Goal: Information Seeking & Learning: Learn about a topic

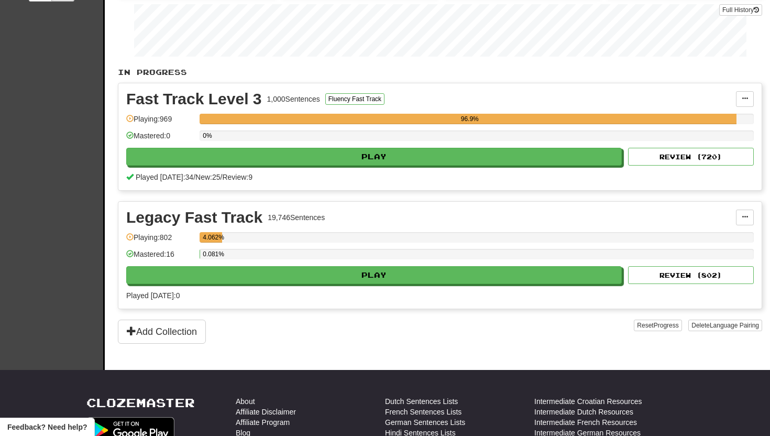
scroll to position [163, 0]
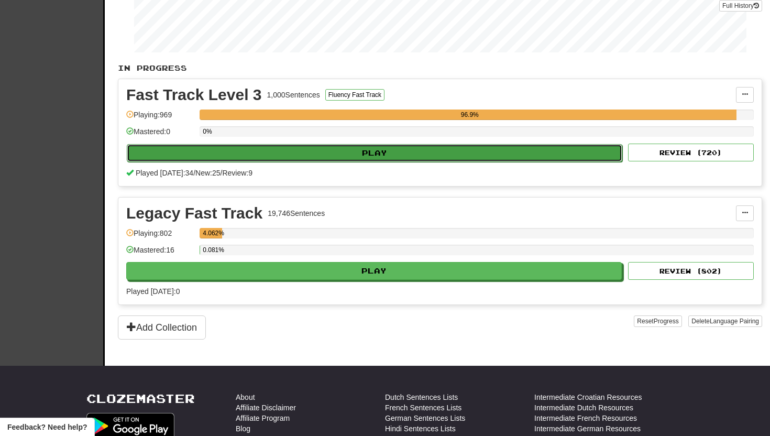
click at [380, 153] on button "Play" at bounding box center [375, 153] width 496 height 18
select select "**"
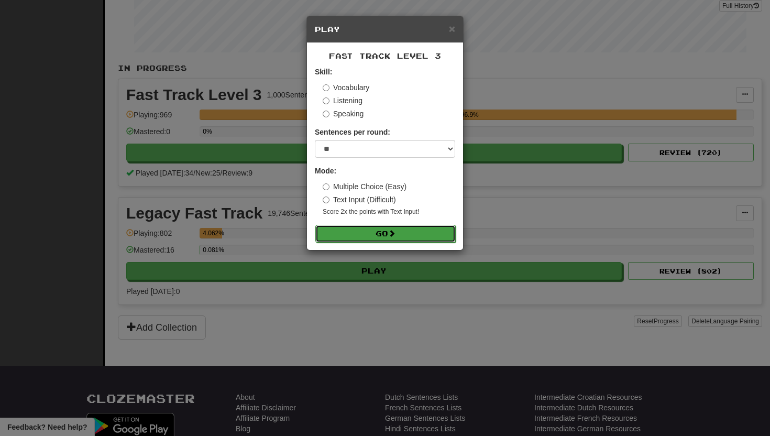
click at [338, 235] on button "Go" at bounding box center [385, 234] width 140 height 18
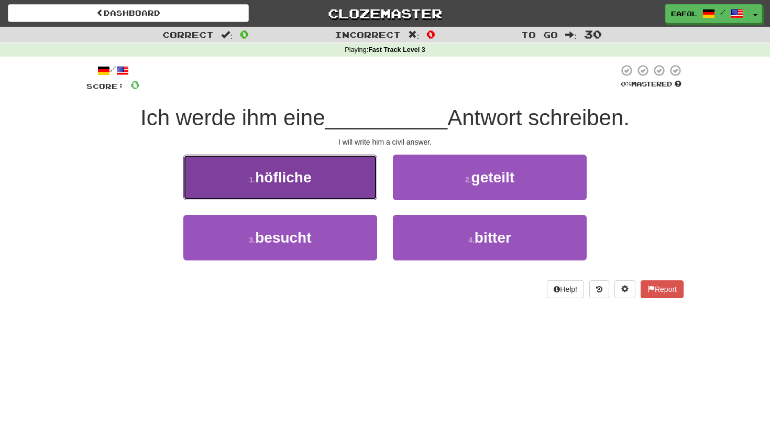
click at [296, 178] on span "höfliche" at bounding box center [283, 177] width 56 height 16
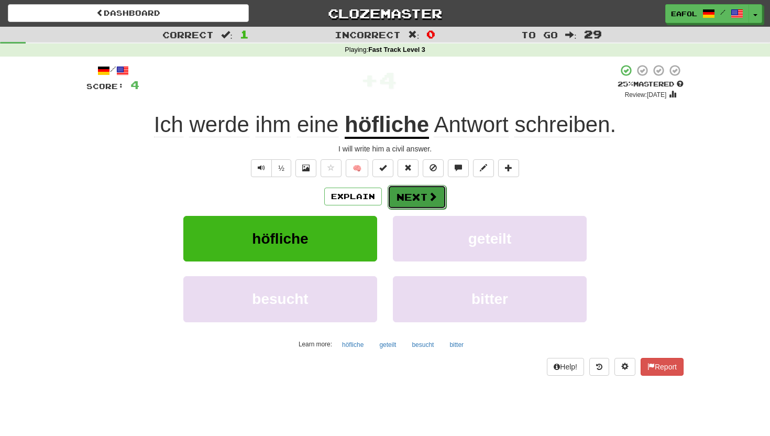
click at [407, 195] on button "Next" at bounding box center [417, 197] width 59 height 24
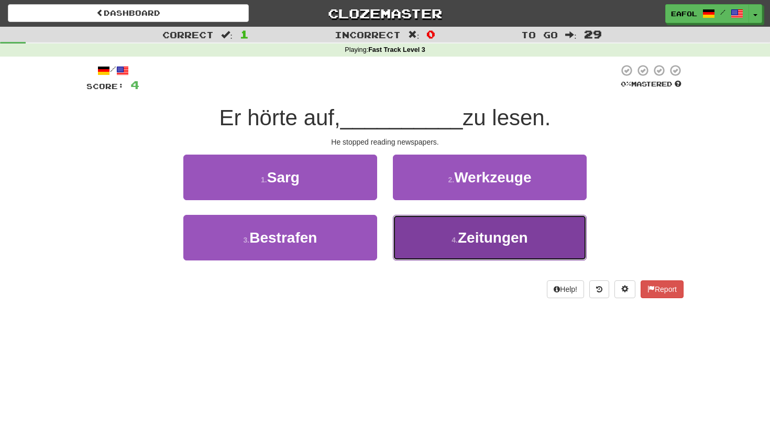
click at [497, 248] on button "4 . Zeitungen" at bounding box center [490, 238] width 194 height 46
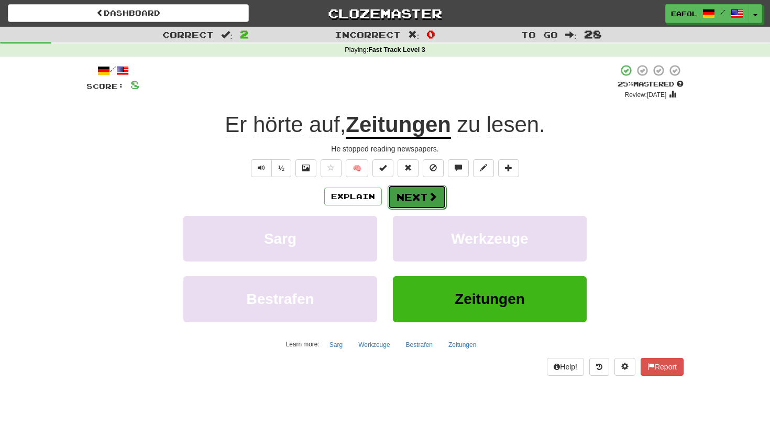
click at [417, 198] on button "Next" at bounding box center [417, 197] width 59 height 24
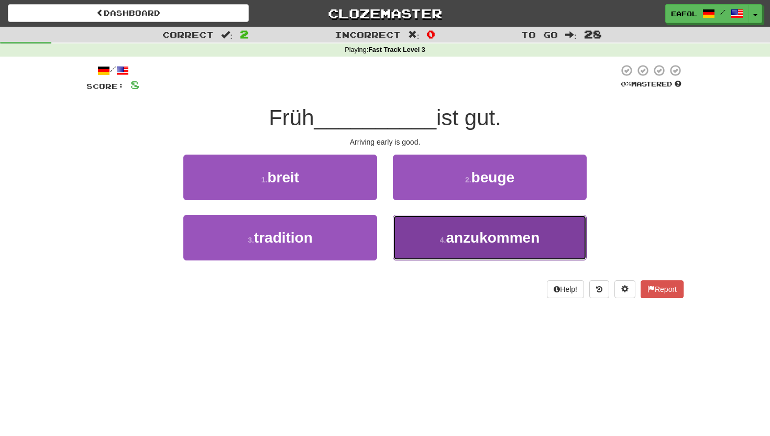
click at [441, 236] on small "4 ." at bounding box center [443, 240] width 6 height 8
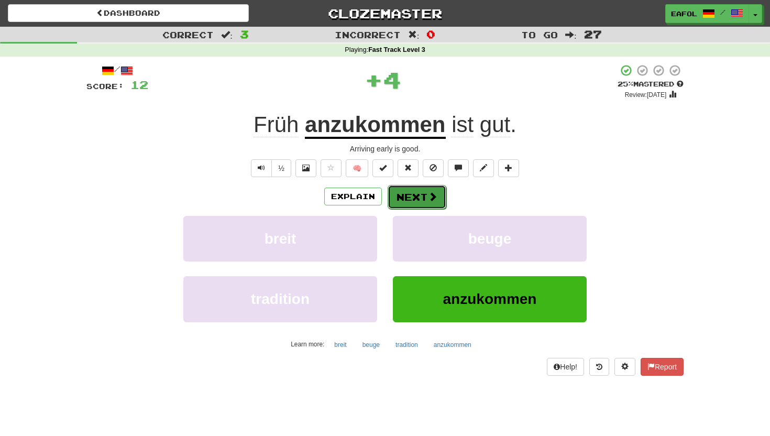
click at [417, 192] on button "Next" at bounding box center [417, 197] width 59 height 24
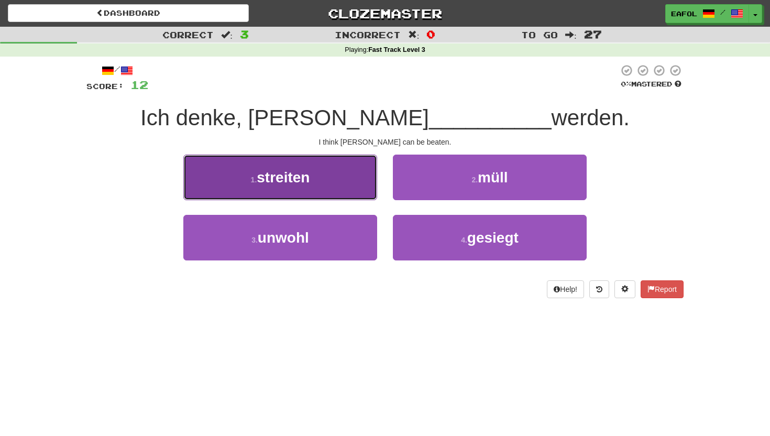
click at [332, 185] on button "1 . streiten" at bounding box center [280, 178] width 194 height 46
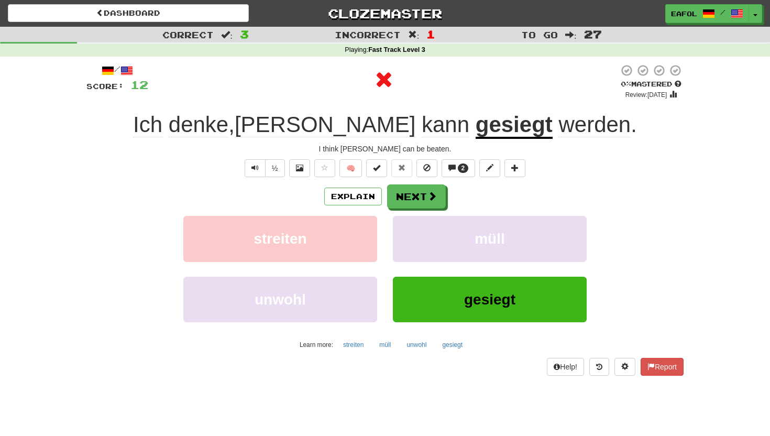
click at [476, 123] on u "gesiegt" at bounding box center [514, 125] width 77 height 27
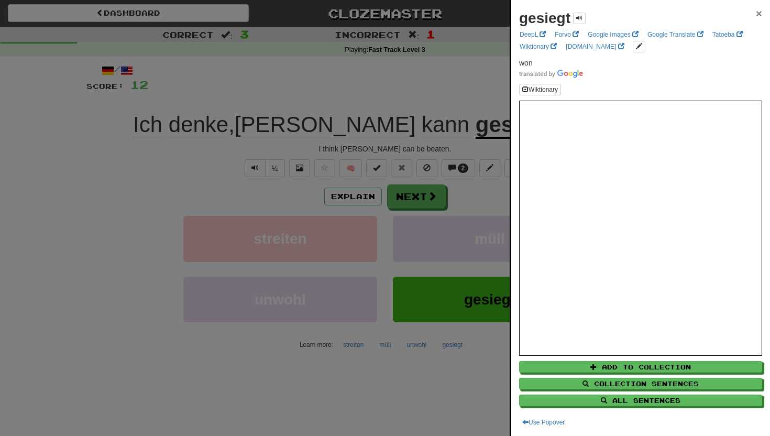
click at [758, 9] on span "×" at bounding box center [759, 13] width 6 height 12
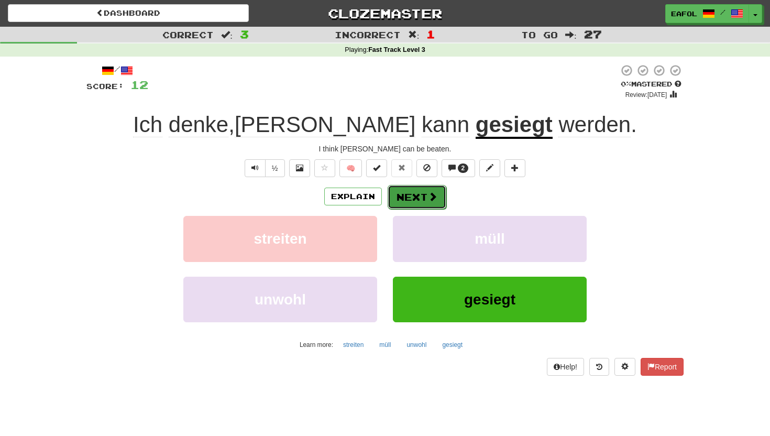
click at [411, 193] on button "Next" at bounding box center [417, 197] width 59 height 24
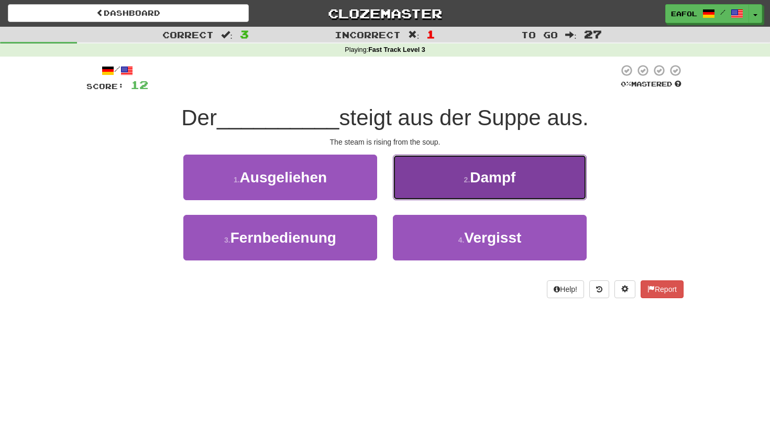
click at [439, 179] on button "2 . Dampf" at bounding box center [490, 178] width 194 height 46
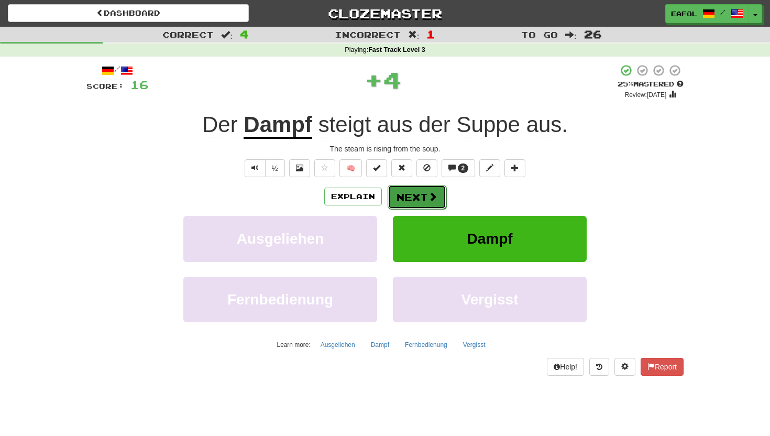
click at [414, 197] on button "Next" at bounding box center [417, 197] width 59 height 24
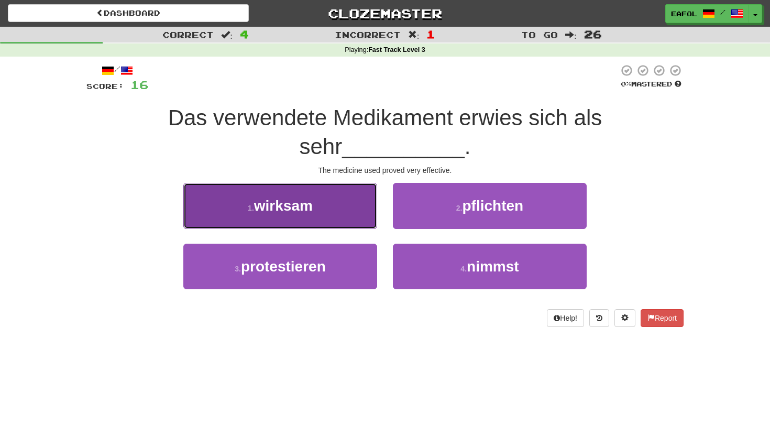
click at [307, 208] on span "wirksam" at bounding box center [283, 205] width 59 height 16
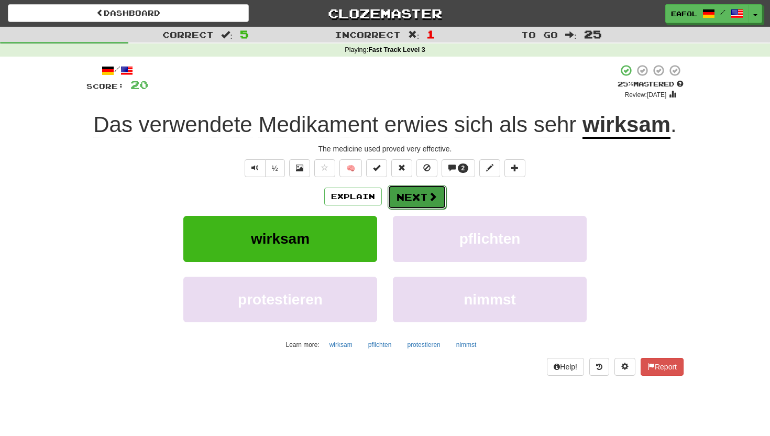
click at [424, 196] on button "Next" at bounding box center [417, 197] width 59 height 24
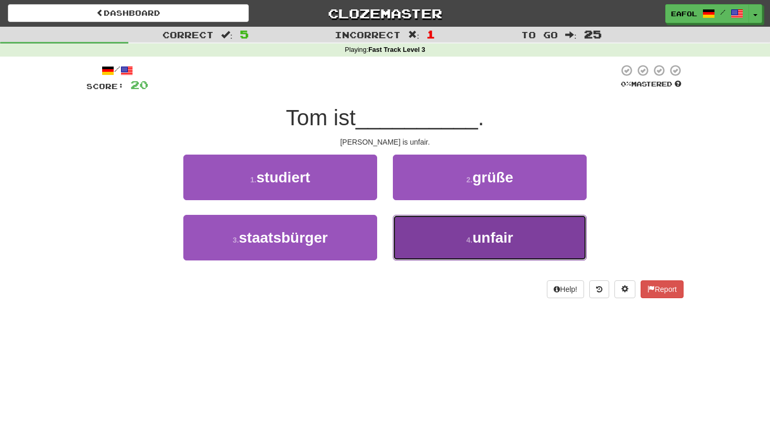
click at [423, 249] on button "4 . unfair" at bounding box center [490, 238] width 194 height 46
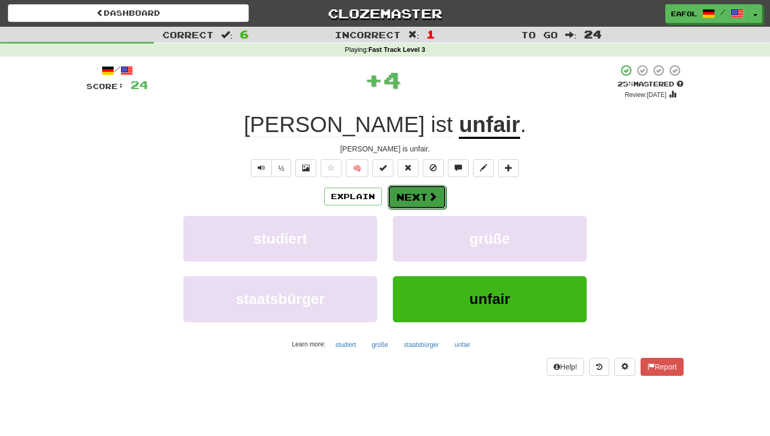
click at [410, 202] on button "Next" at bounding box center [417, 197] width 59 height 24
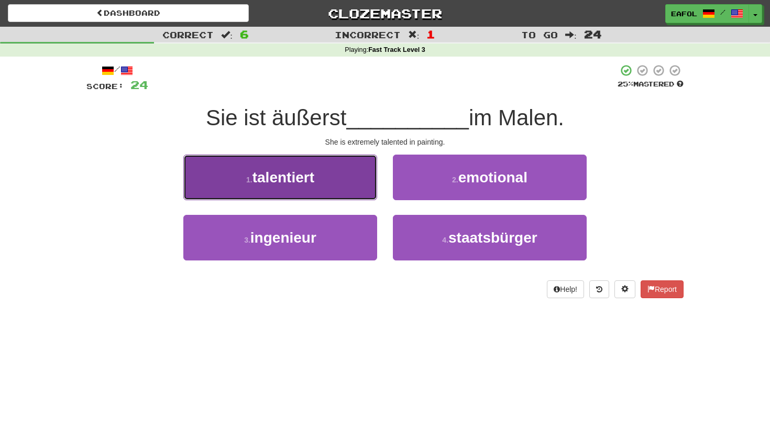
click at [338, 181] on button "1 . talentiert" at bounding box center [280, 178] width 194 height 46
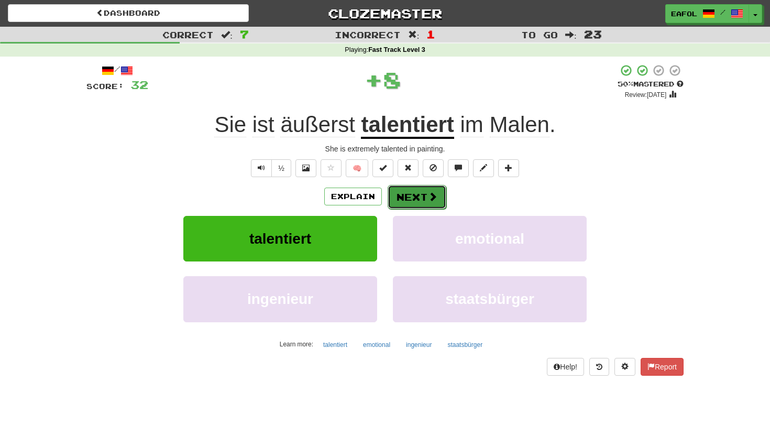
click at [396, 192] on button "Next" at bounding box center [417, 197] width 59 height 24
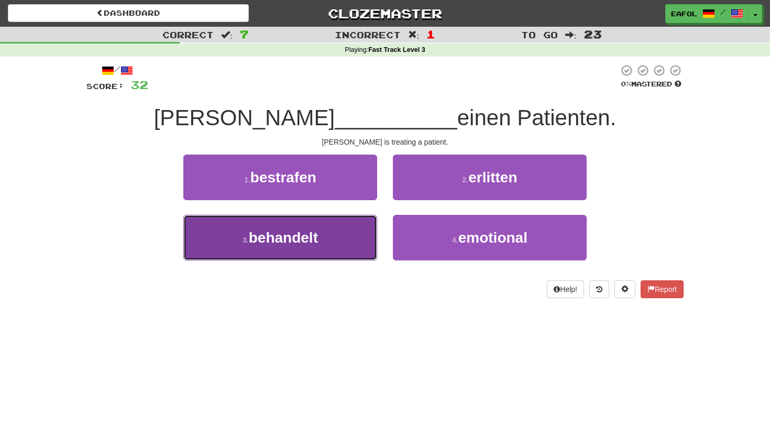
click at [309, 240] on span "behandelt" at bounding box center [283, 237] width 69 height 16
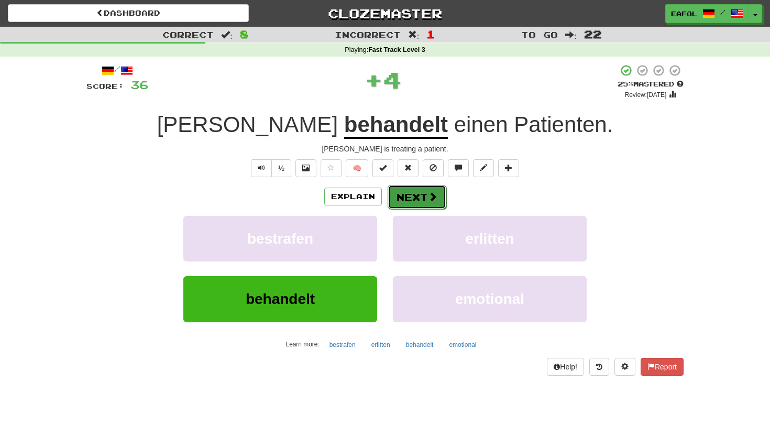
click at [408, 189] on button "Next" at bounding box center [417, 197] width 59 height 24
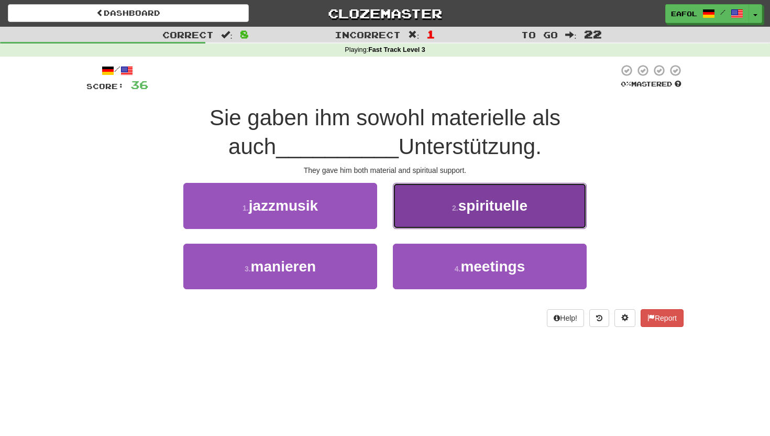
click at [424, 214] on button "2 . spirituelle" at bounding box center [490, 206] width 194 height 46
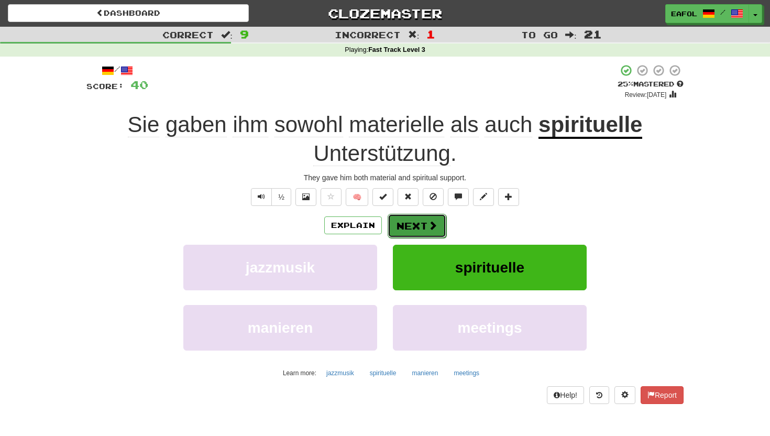
click at [412, 223] on button "Next" at bounding box center [417, 226] width 59 height 24
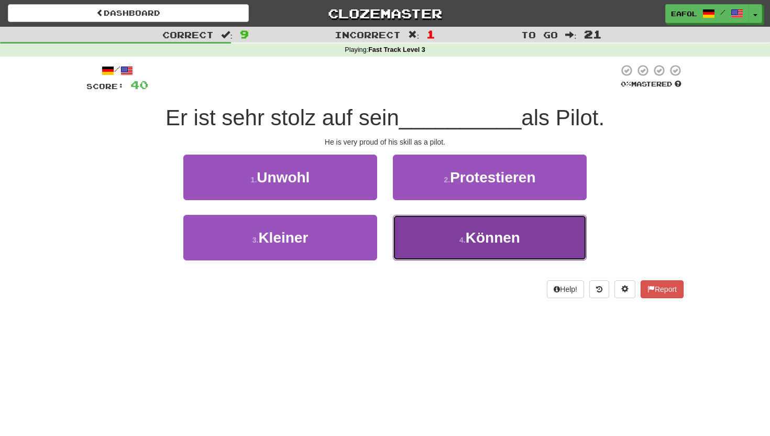
click at [454, 230] on button "4 . Können" at bounding box center [490, 238] width 194 height 46
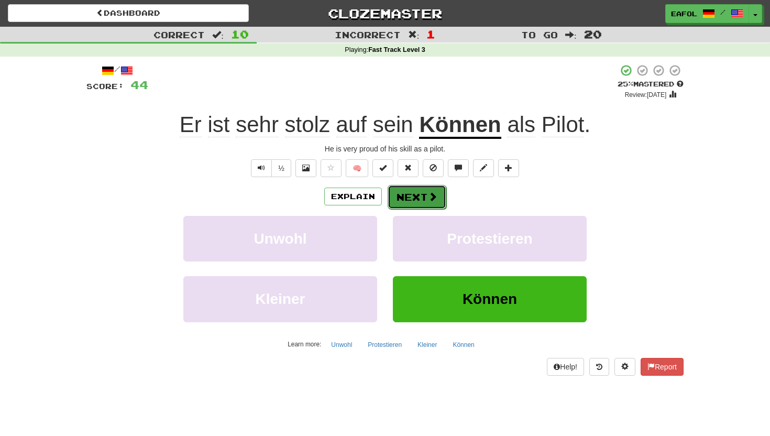
click at [421, 193] on button "Next" at bounding box center [417, 197] width 59 height 24
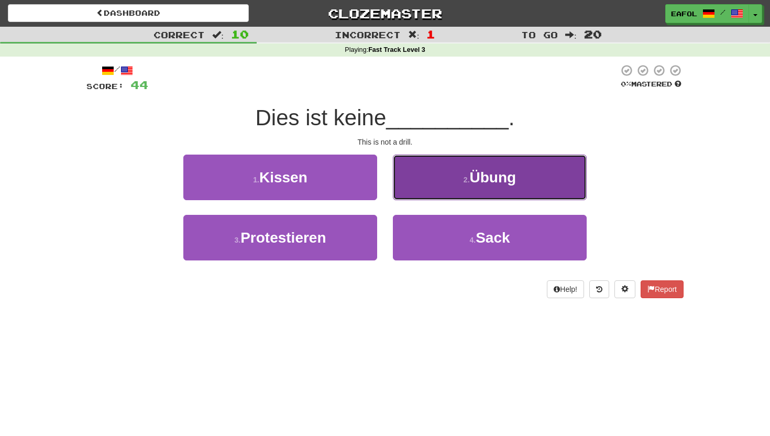
click at [445, 175] on button "2 . Übung" at bounding box center [490, 178] width 194 height 46
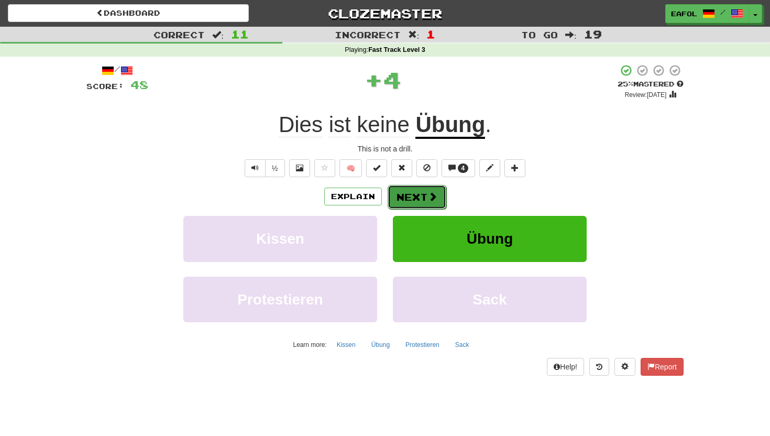
click at [409, 194] on button "Next" at bounding box center [417, 197] width 59 height 24
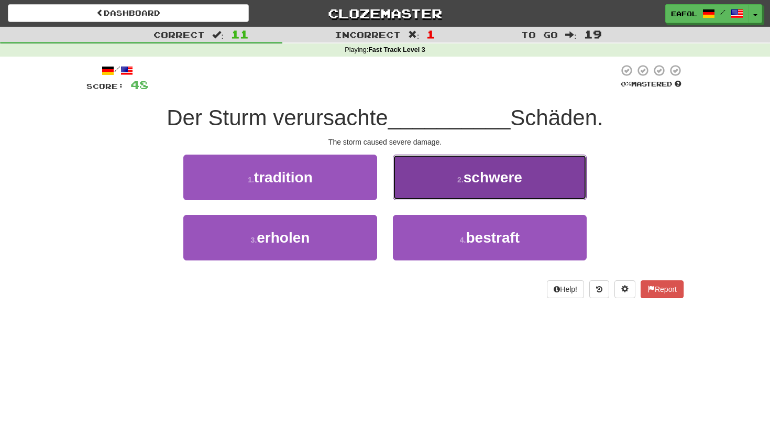
click at [473, 186] on button "2 . schwere" at bounding box center [490, 178] width 194 height 46
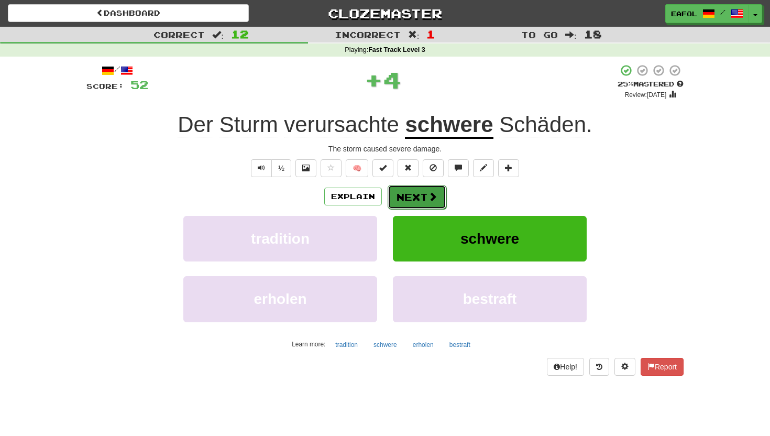
click at [426, 197] on button "Next" at bounding box center [417, 197] width 59 height 24
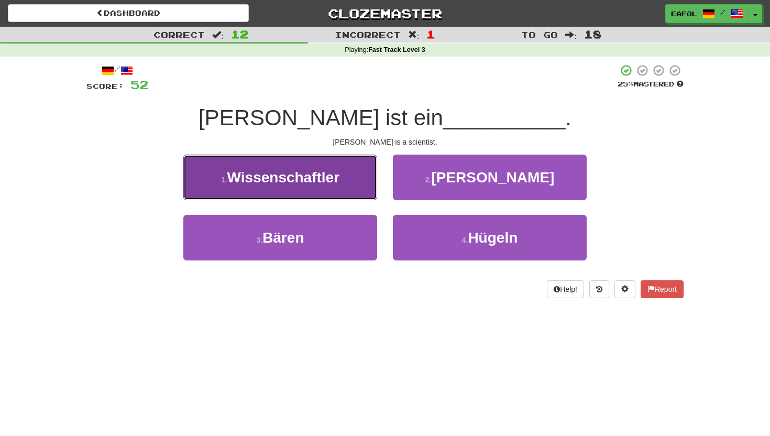
click at [353, 184] on button "1 . Wissenschaftler" at bounding box center [280, 178] width 194 height 46
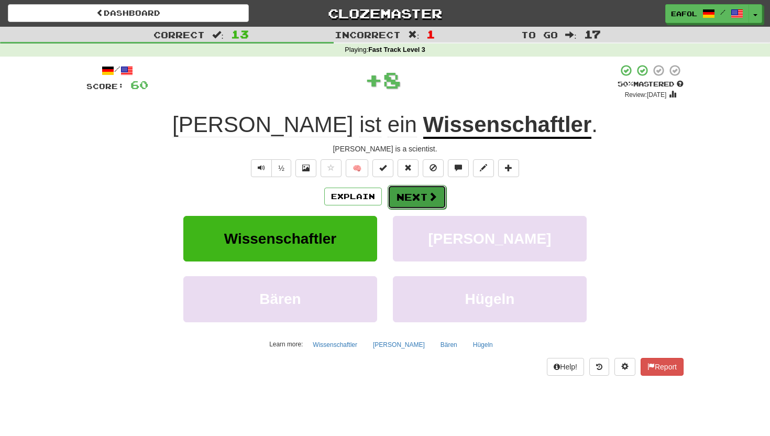
click at [408, 199] on button "Next" at bounding box center [417, 197] width 59 height 24
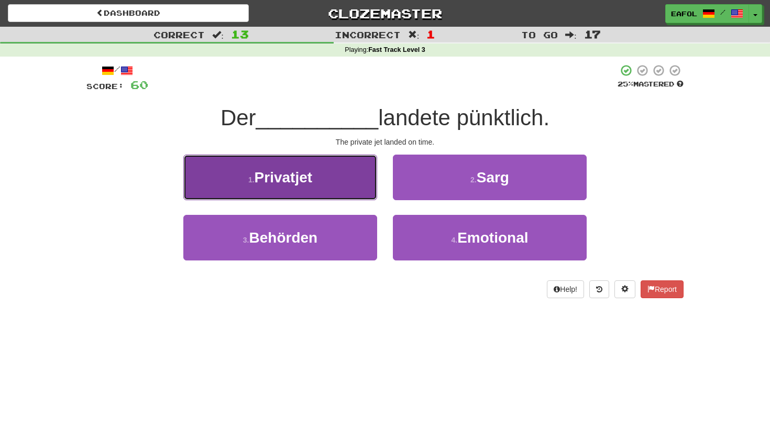
click at [324, 181] on button "1 . Privatjet" at bounding box center [280, 178] width 194 height 46
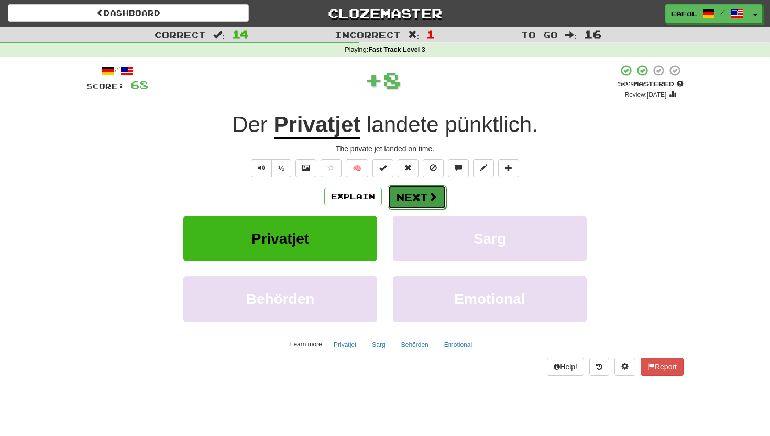
click at [411, 197] on button "Next" at bounding box center [417, 197] width 59 height 24
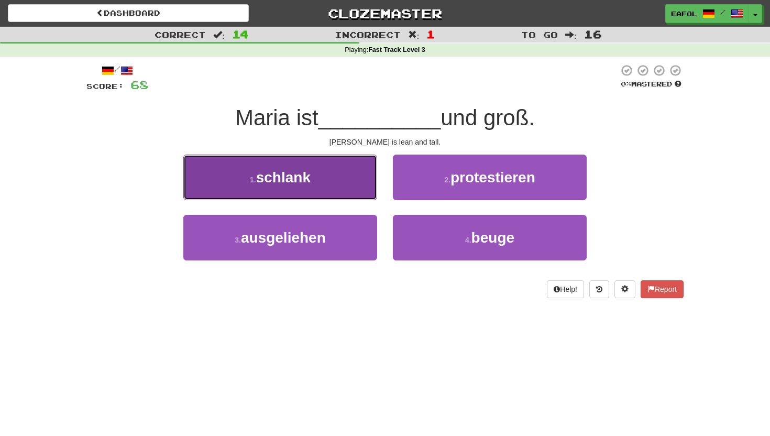
click at [326, 185] on button "1 . schlank" at bounding box center [280, 178] width 194 height 46
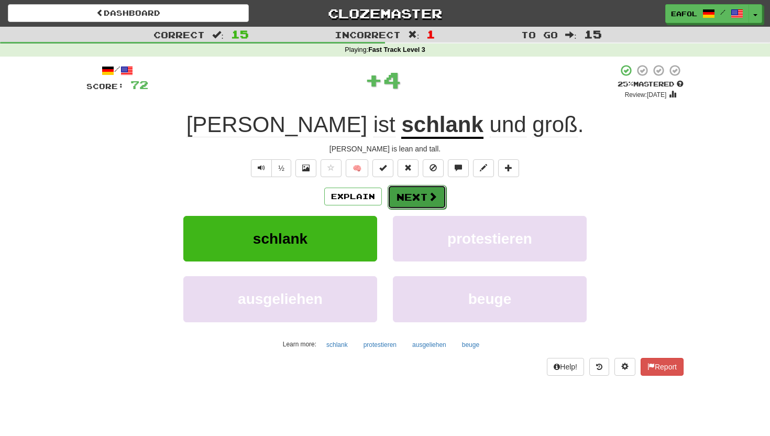
click at [422, 195] on button "Next" at bounding box center [417, 197] width 59 height 24
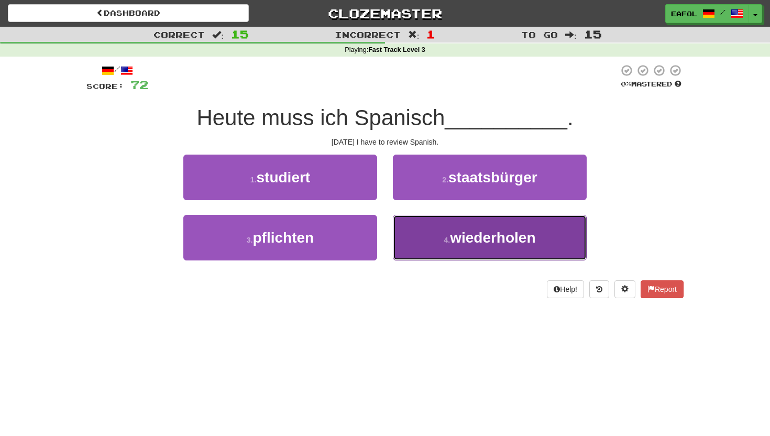
click at [435, 237] on button "4 . wiederholen" at bounding box center [490, 238] width 194 height 46
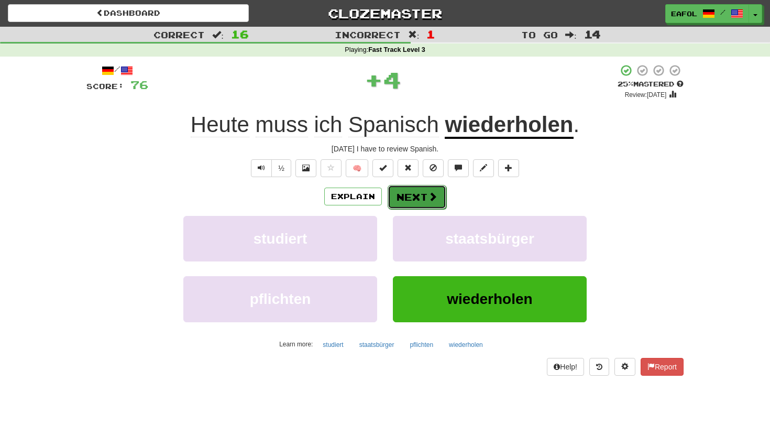
click at [412, 192] on button "Next" at bounding box center [417, 197] width 59 height 24
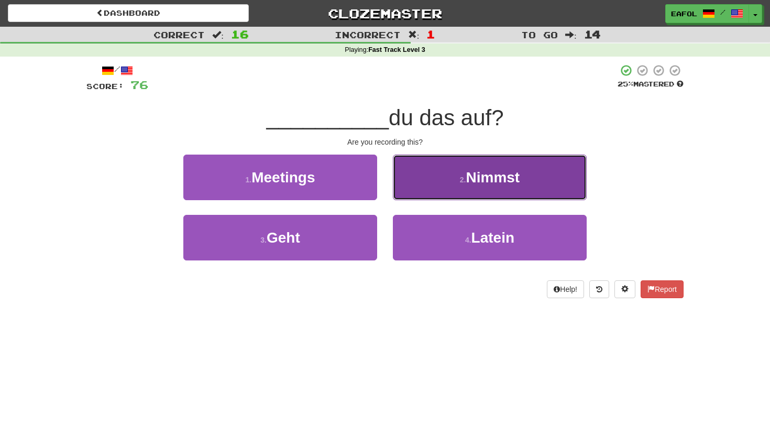
click at [434, 182] on button "2 . Nimmst" at bounding box center [490, 178] width 194 height 46
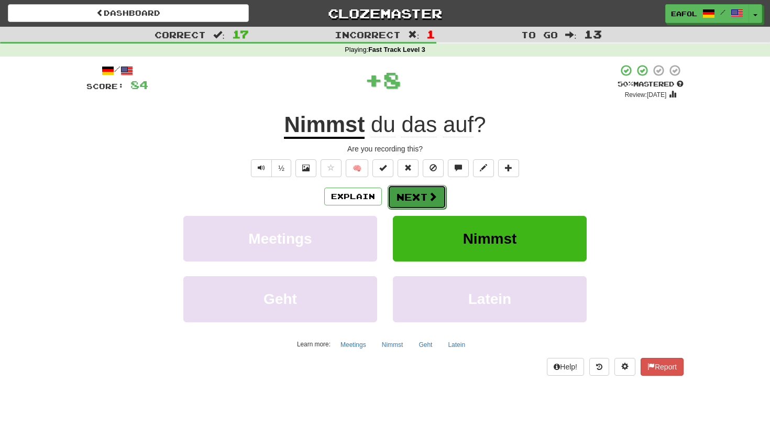
click at [424, 186] on button "Next" at bounding box center [417, 197] width 59 height 24
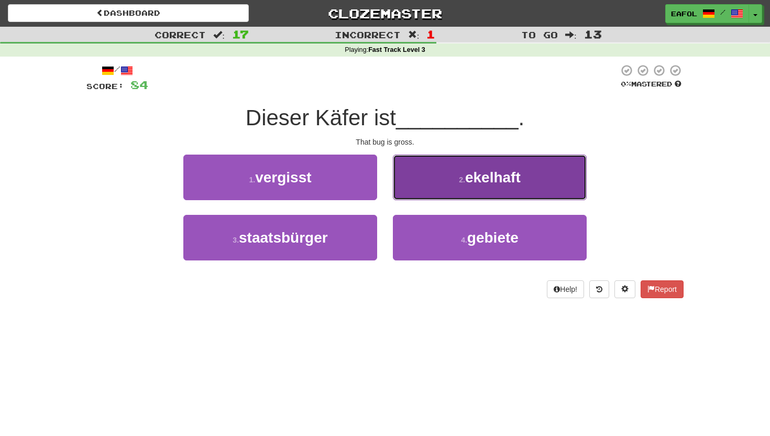
click at [434, 181] on button "2 . ekelhaft" at bounding box center [490, 178] width 194 height 46
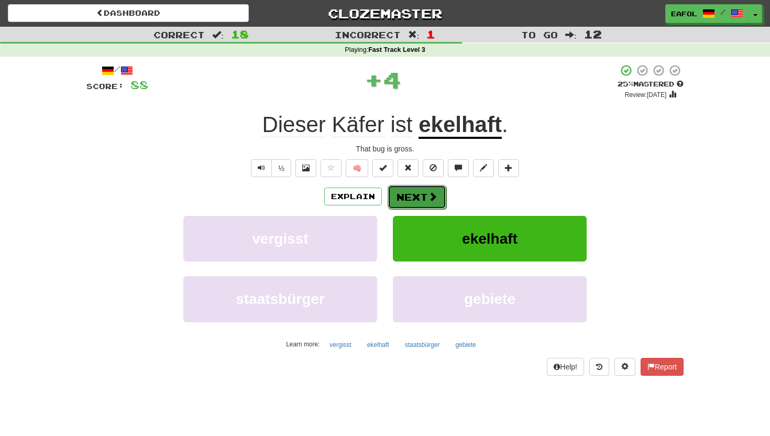
click at [408, 200] on button "Next" at bounding box center [417, 197] width 59 height 24
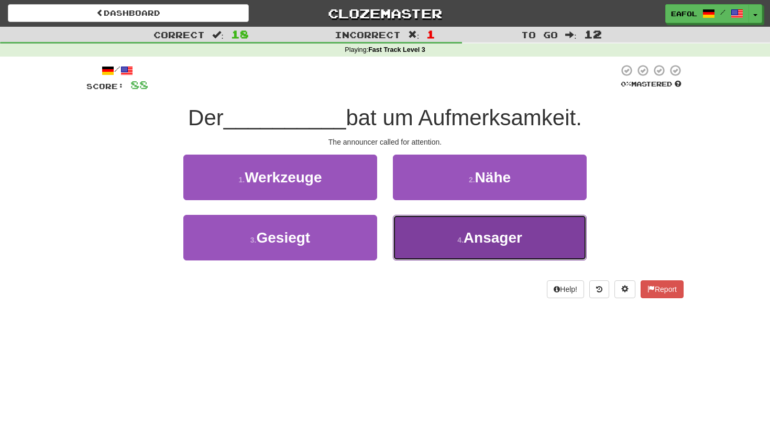
click at [431, 249] on button "4 . Ansager" at bounding box center [490, 238] width 194 height 46
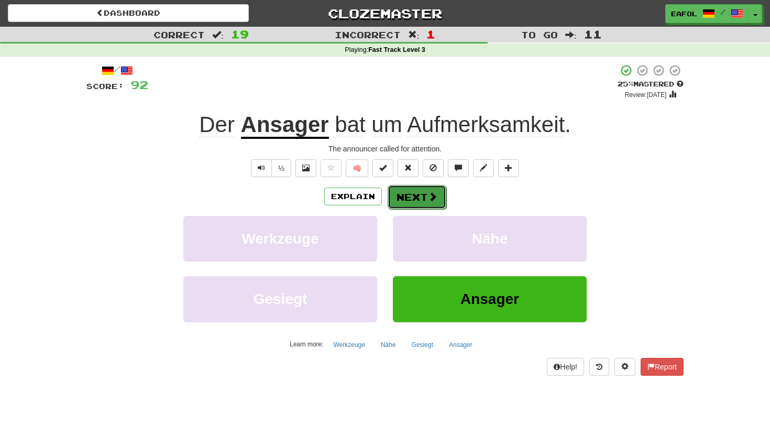
click at [411, 196] on button "Next" at bounding box center [417, 197] width 59 height 24
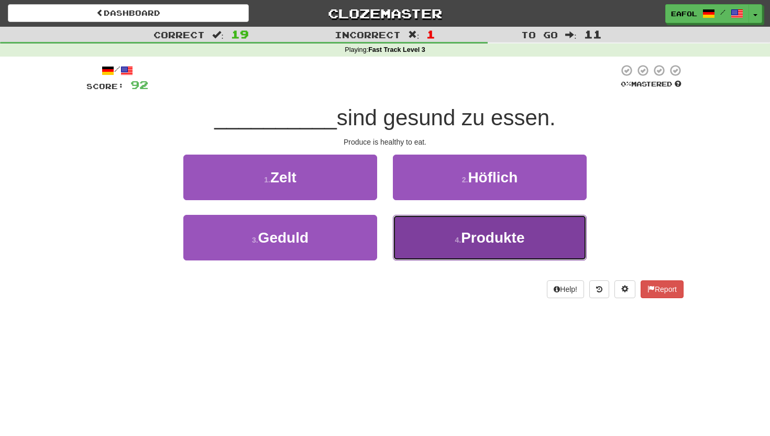
click at [418, 244] on button "4 . Produkte" at bounding box center [490, 238] width 194 height 46
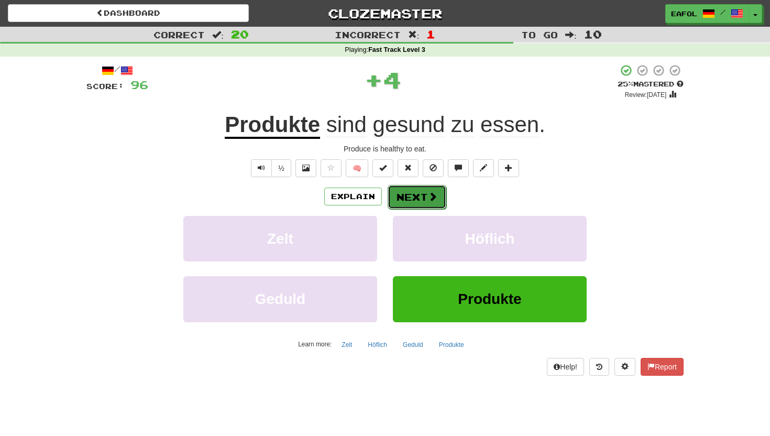
click at [404, 197] on button "Next" at bounding box center [417, 197] width 59 height 24
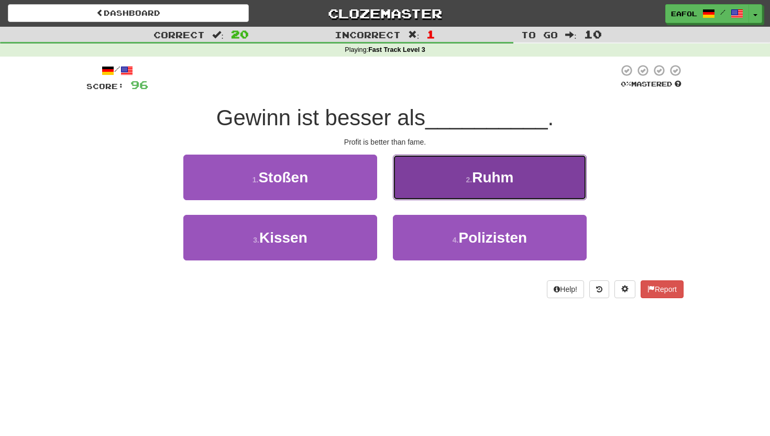
click at [449, 178] on button "2 . Ruhm" at bounding box center [490, 178] width 194 height 46
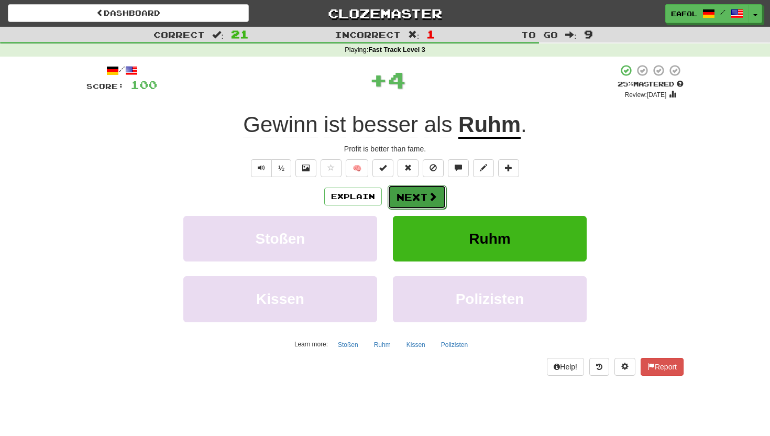
click at [413, 197] on button "Next" at bounding box center [417, 197] width 59 height 24
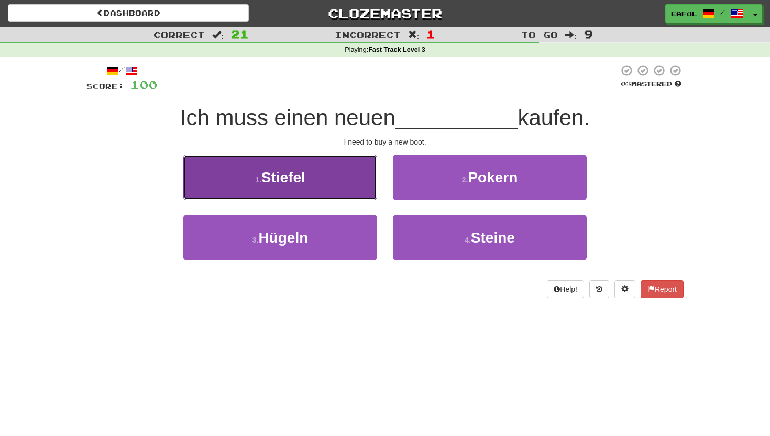
click at [276, 183] on span "Stiefel" at bounding box center [283, 177] width 44 height 16
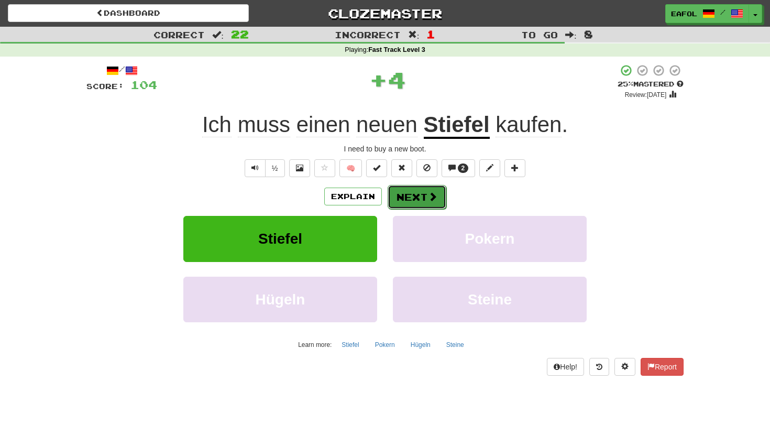
click at [405, 192] on button "Next" at bounding box center [417, 197] width 59 height 24
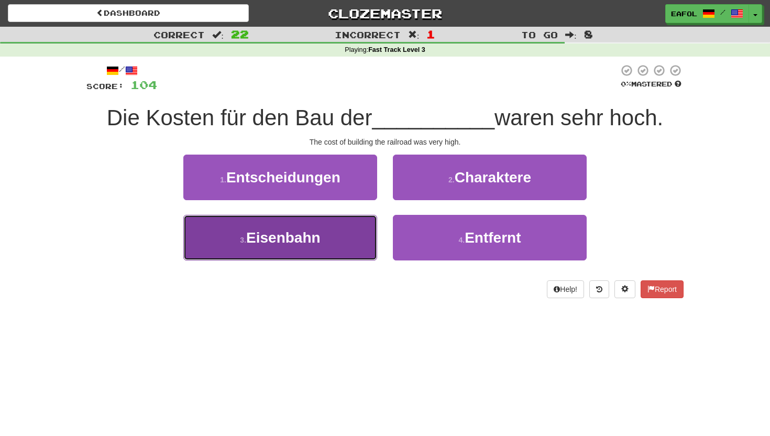
click at [285, 241] on span "Eisenbahn" at bounding box center [283, 237] width 74 height 16
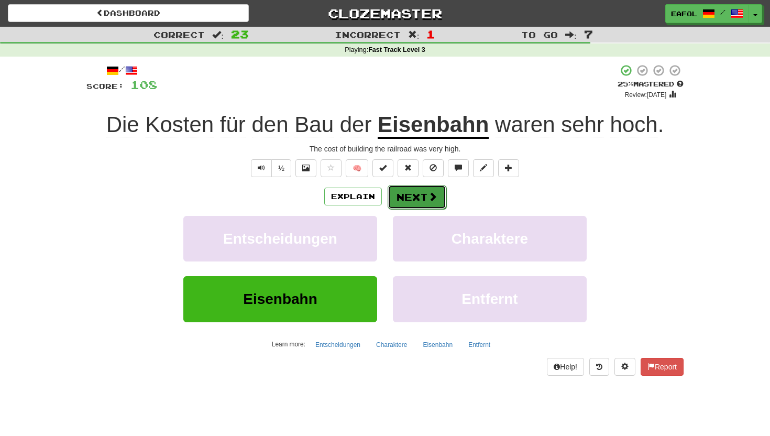
click at [405, 195] on button "Next" at bounding box center [417, 197] width 59 height 24
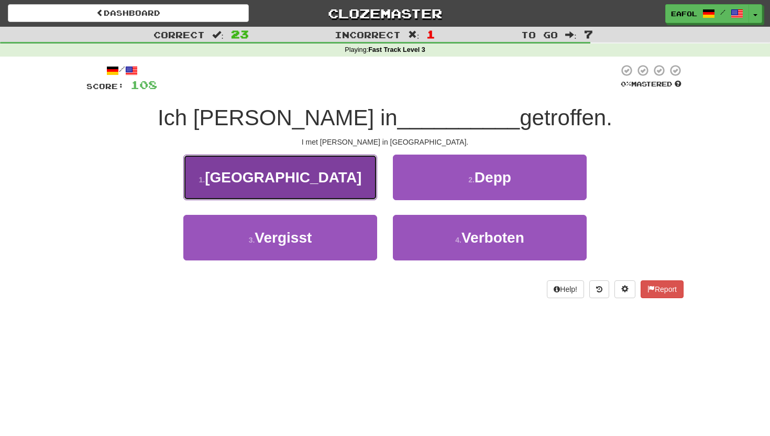
click at [346, 182] on button "1 . Australien" at bounding box center [280, 178] width 194 height 46
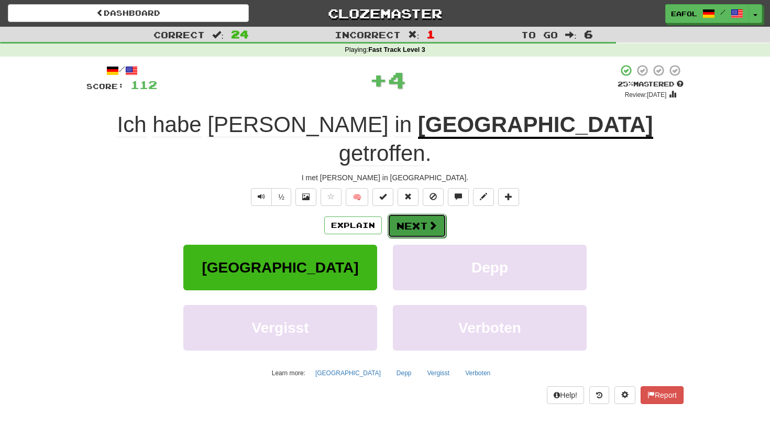
click at [416, 214] on button "Next" at bounding box center [417, 226] width 59 height 24
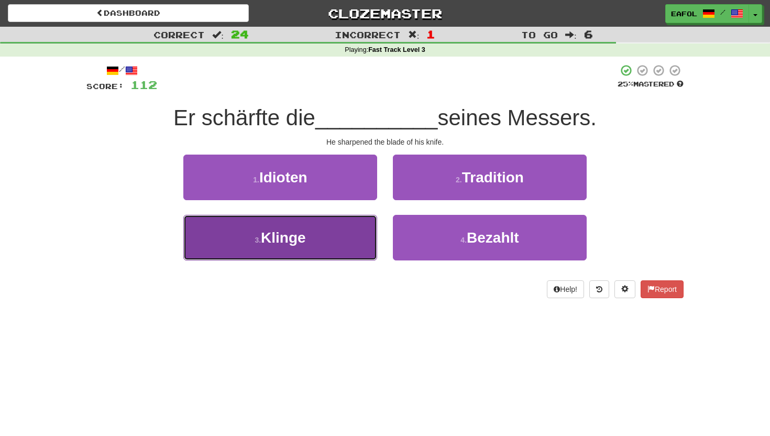
click at [322, 240] on button "3 . Klinge" at bounding box center [280, 238] width 194 height 46
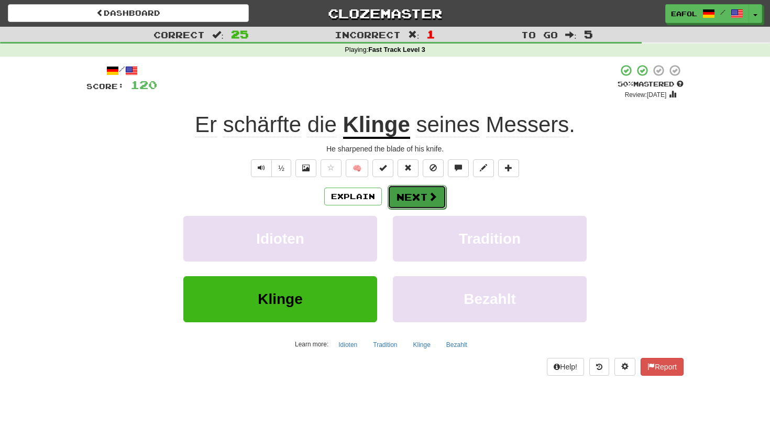
click at [409, 201] on button "Next" at bounding box center [417, 197] width 59 height 24
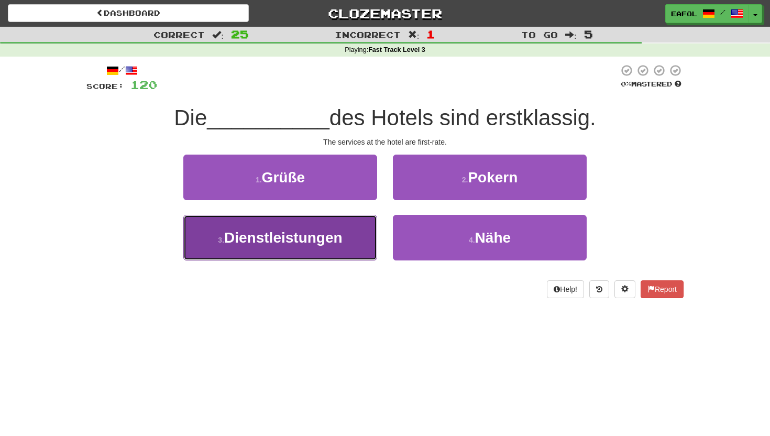
click at [350, 224] on button "3 . Dienstleistungen" at bounding box center [280, 238] width 194 height 46
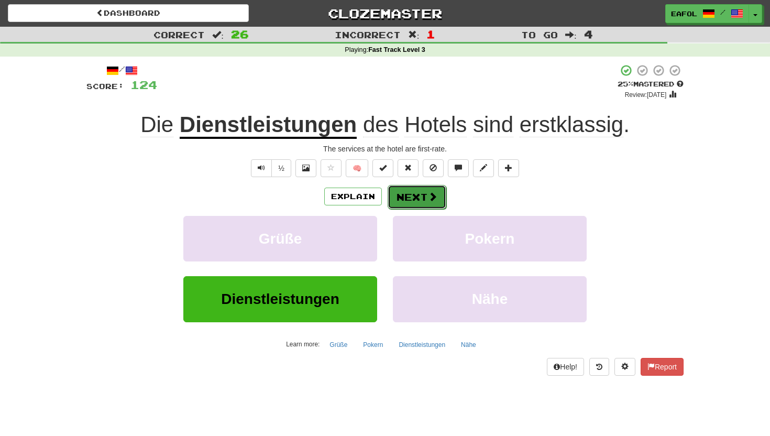
click at [404, 196] on button "Next" at bounding box center [417, 197] width 59 height 24
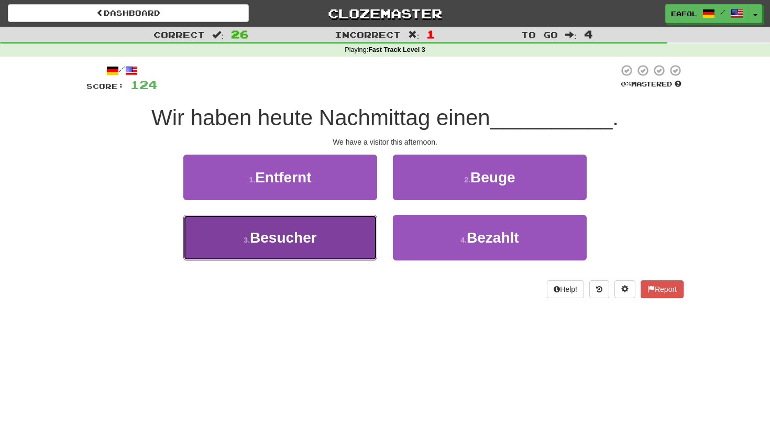
click at [315, 242] on span "Besucher" at bounding box center [283, 237] width 67 height 16
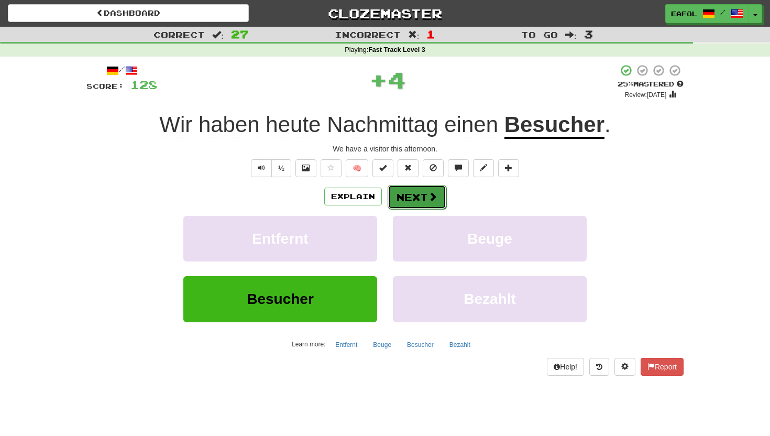
click at [412, 196] on button "Next" at bounding box center [417, 197] width 59 height 24
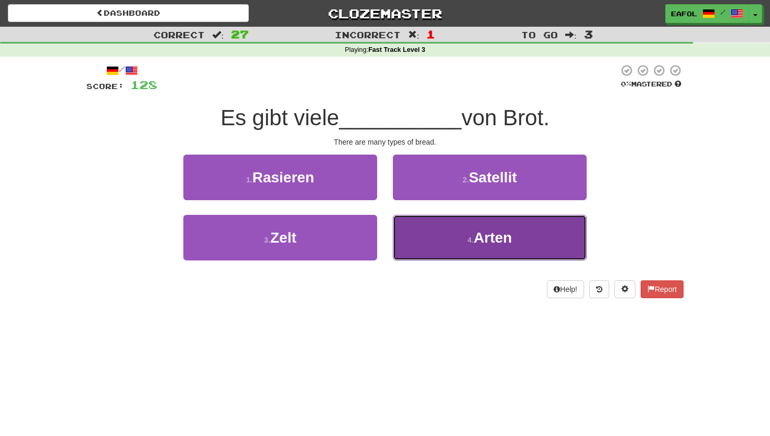
click at [430, 244] on button "4 . Arten" at bounding box center [490, 238] width 194 height 46
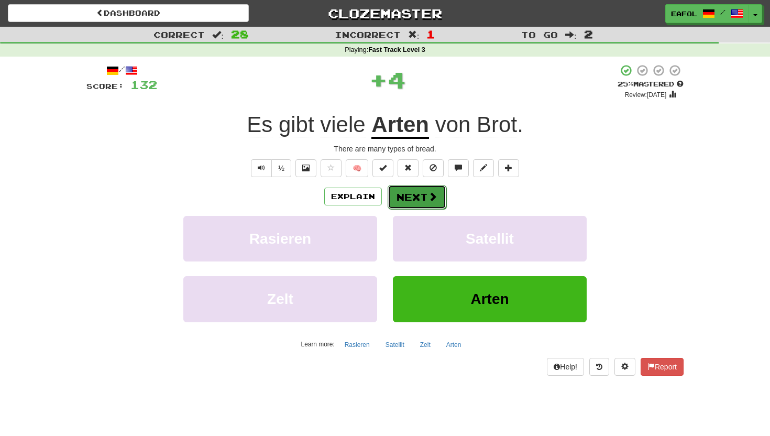
click at [403, 195] on button "Next" at bounding box center [417, 197] width 59 height 24
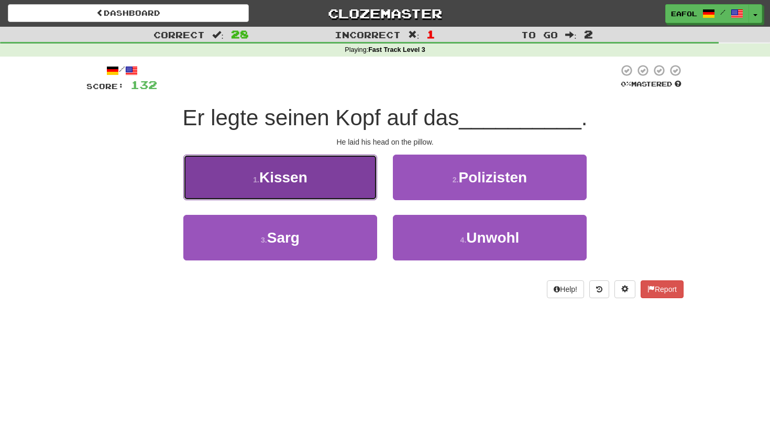
click at [347, 183] on button "1 . Kissen" at bounding box center [280, 178] width 194 height 46
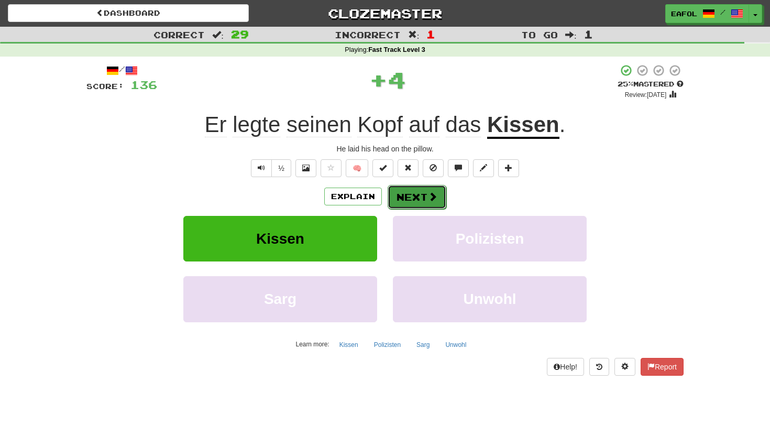
click at [408, 195] on button "Next" at bounding box center [417, 197] width 59 height 24
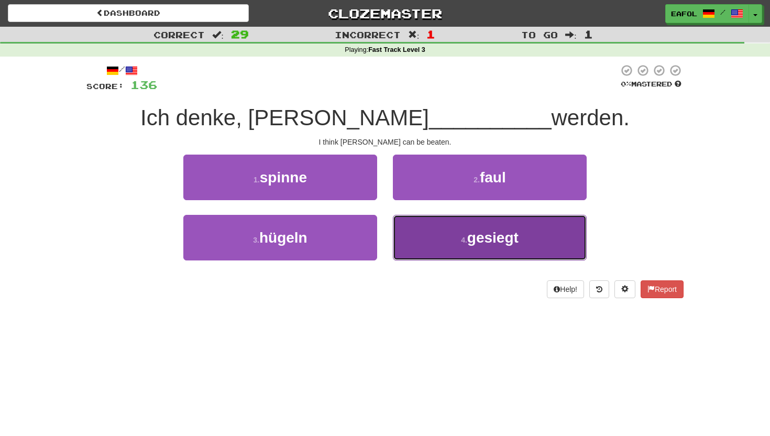
click at [451, 243] on button "4 . gesiegt" at bounding box center [490, 238] width 194 height 46
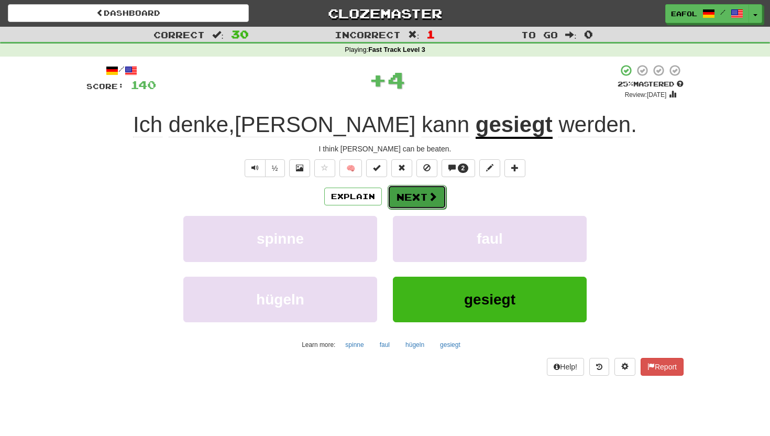
click at [406, 196] on button "Next" at bounding box center [417, 197] width 59 height 24
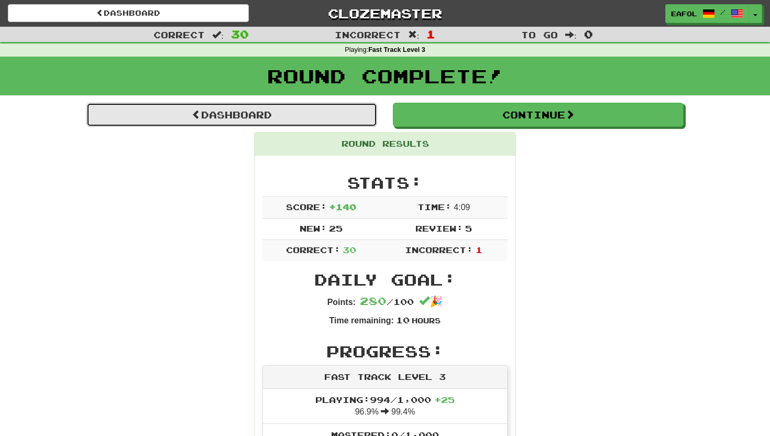
click at [315, 117] on link "Dashboard" at bounding box center [231, 115] width 291 height 24
